Goal: Task Accomplishment & Management: Use online tool/utility

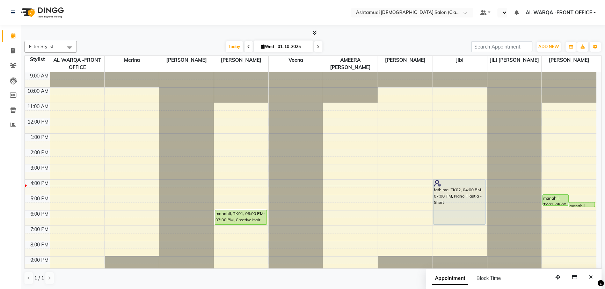
scroll to position [17, 0]
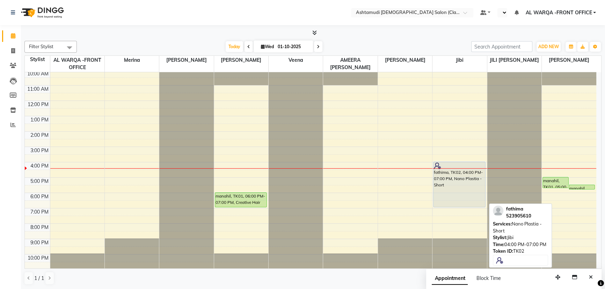
click at [458, 171] on div "fathima, TK02, 04:00 PM-07:00 PM, Nano Plastia - Short" at bounding box center [459, 184] width 52 height 45
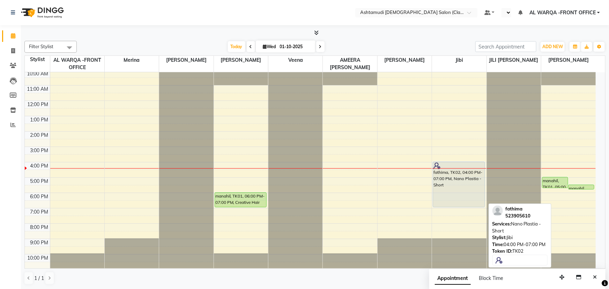
select select "7"
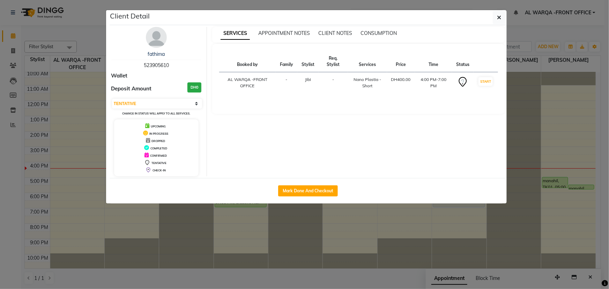
drag, startPoint x: 141, startPoint y: 65, endPoint x: 168, endPoint y: 66, distance: 26.9
click at [168, 66] on div "fathima 523905610" at bounding box center [156, 60] width 90 height 19
copy span "523905610"
click at [108, 129] on div "fathima 523905610 Wallet Deposit Amount DH0 Select IN SERVICE CONFIRMED TENTATI…" at bounding box center [156, 101] width 101 height 149
click at [80, 126] on ngb-modal-window "Client Detail fathima 523905610 Wallet Deposit Amount DH0 Select IN SERVICE CON…" at bounding box center [304, 144] width 609 height 289
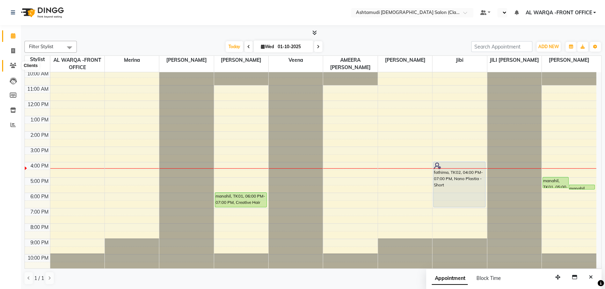
click at [17, 65] on span at bounding box center [13, 66] width 12 height 8
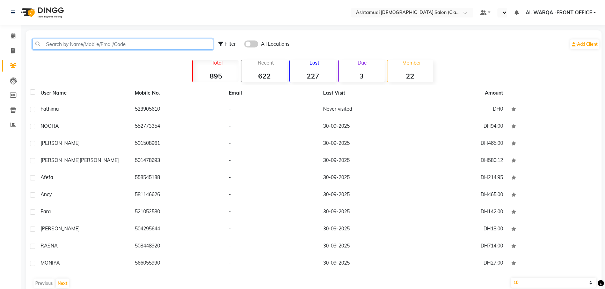
paste input "523905610"
click at [93, 45] on input "523905610" at bounding box center [122, 44] width 180 height 11
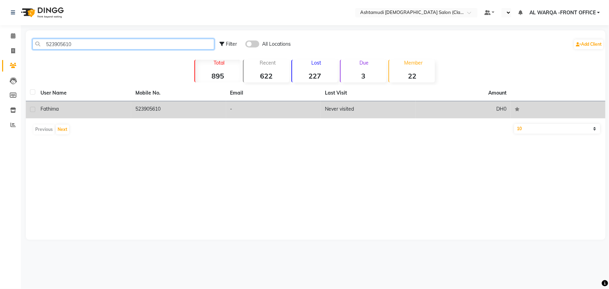
type input "523905610"
click at [109, 102] on td "fathima" at bounding box center [83, 109] width 95 height 17
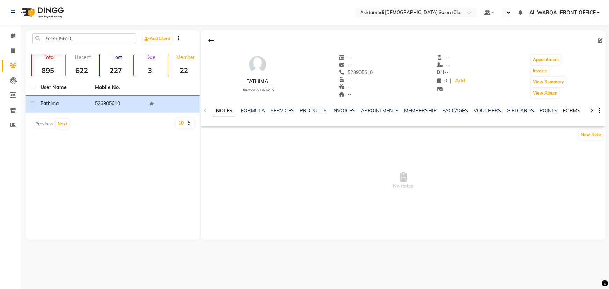
click at [568, 110] on link "FORMS" at bounding box center [571, 111] width 17 height 6
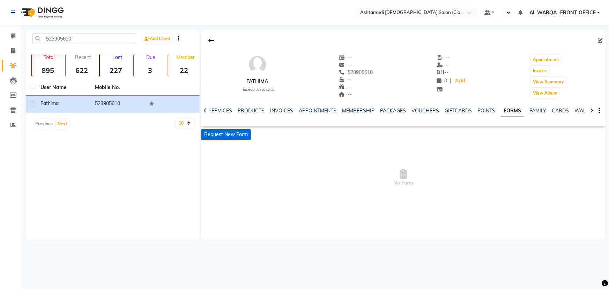
click at [232, 136] on button "Request New Form" at bounding box center [226, 134] width 50 height 11
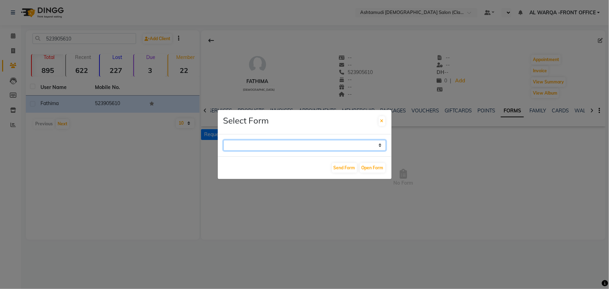
click at [351, 145] on select "WAXING CLIENT CONSULTATION FORM FACIAL-CLIENT CONSULTATION FORM HAIR TREATMENT …" at bounding box center [304, 145] width 163 height 11
select select "263"
click at [223, 140] on select "WAXING CLIENT CONSULTATION FORM FACIAL-CLIENT CONSULTATION FORM HAIR TREATMENT …" at bounding box center [304, 145] width 163 height 11
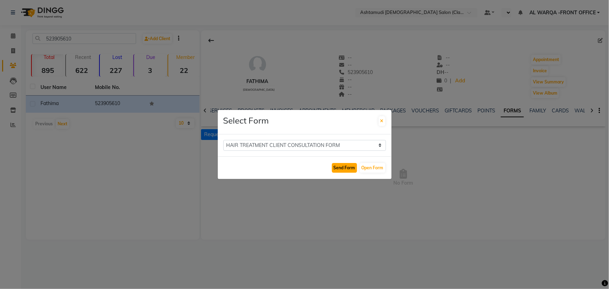
click at [345, 167] on button "Send Form" at bounding box center [344, 168] width 25 height 10
click at [362, 167] on button "Open Form" at bounding box center [372, 168] width 25 height 10
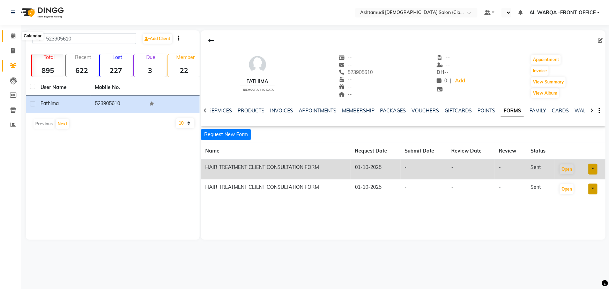
click at [11, 36] on icon at bounding box center [13, 35] width 5 height 5
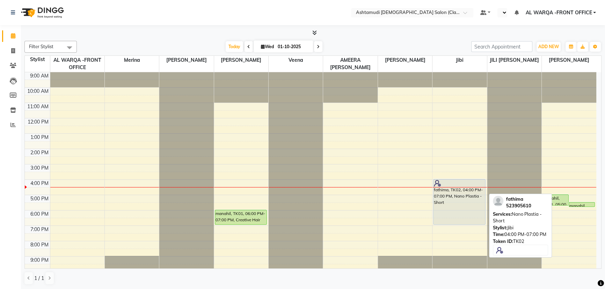
click at [444, 204] on div "fathima, TK02, 04:00 PM-07:00 PM, Nano Plastia - Short" at bounding box center [459, 201] width 52 height 45
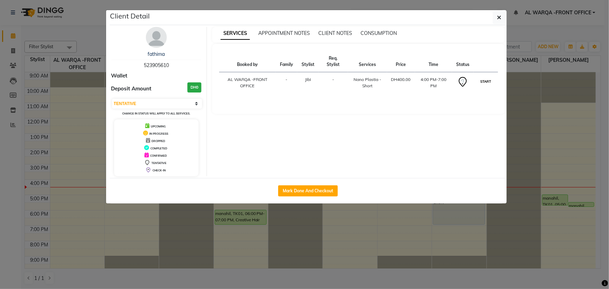
click at [487, 79] on button "START" at bounding box center [486, 81] width 14 height 9
select select "1"
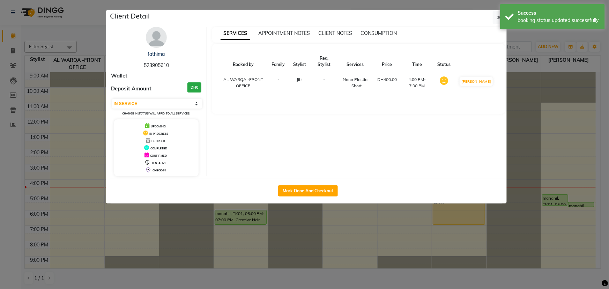
click at [383, 236] on ngb-modal-window "Client Detail fathima 523905610 Wallet Deposit Amount DH0 Select IN SERVICE CON…" at bounding box center [304, 144] width 609 height 289
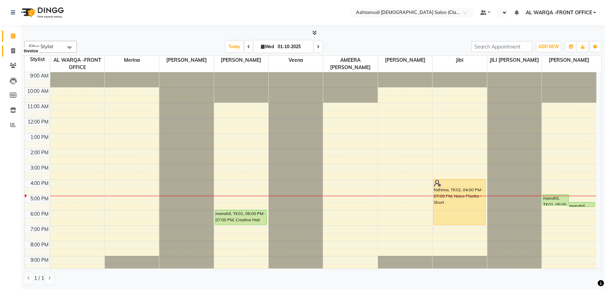
click at [14, 50] on icon at bounding box center [13, 50] width 4 height 5
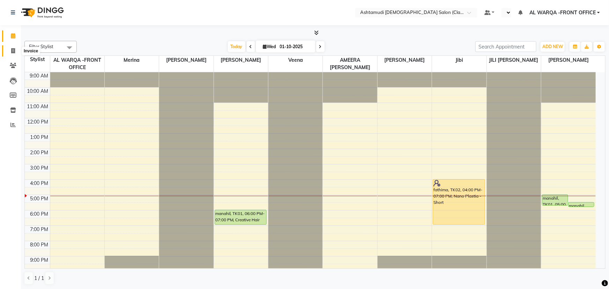
select select "service"
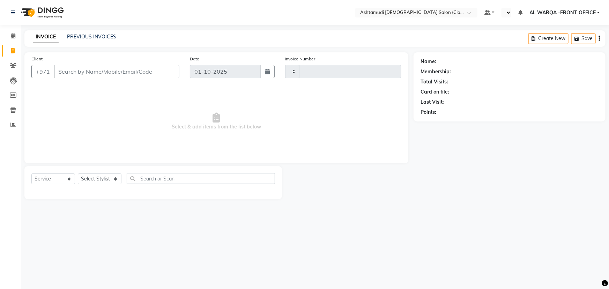
type input "1729"
select select "8201"
click at [15, 34] on icon at bounding box center [13, 35] width 5 height 5
